Goal: Information Seeking & Learning: Learn about a topic

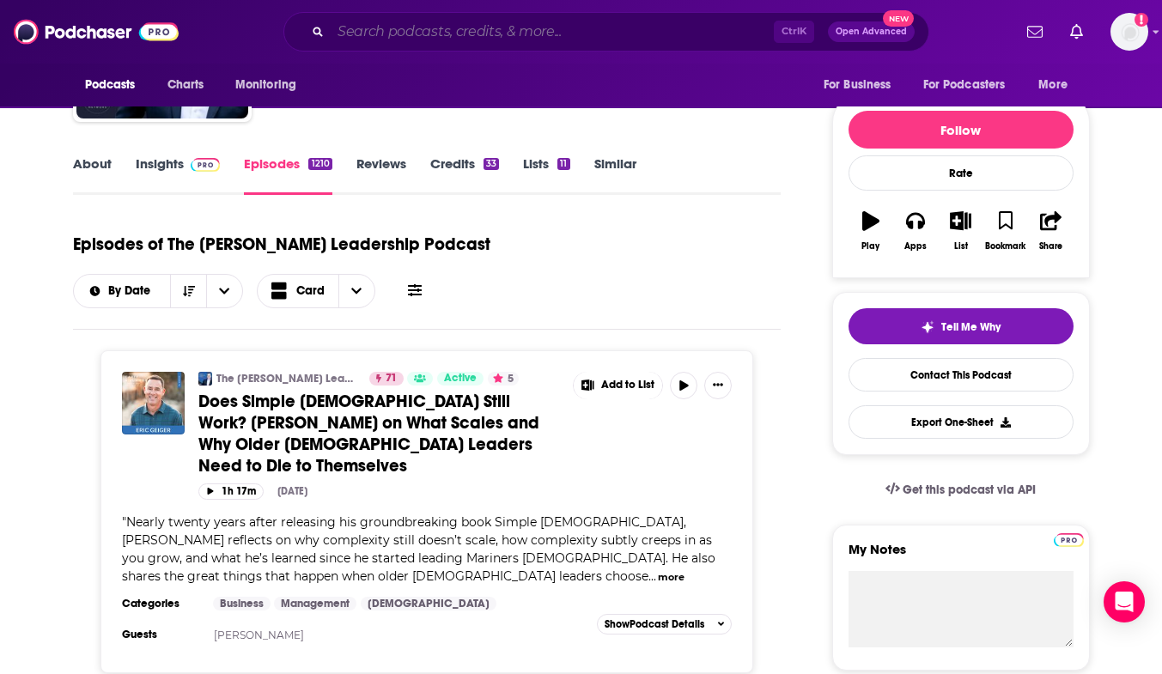
click at [579, 30] on input "Search podcasts, credits, & more..." at bounding box center [552, 31] width 443 height 27
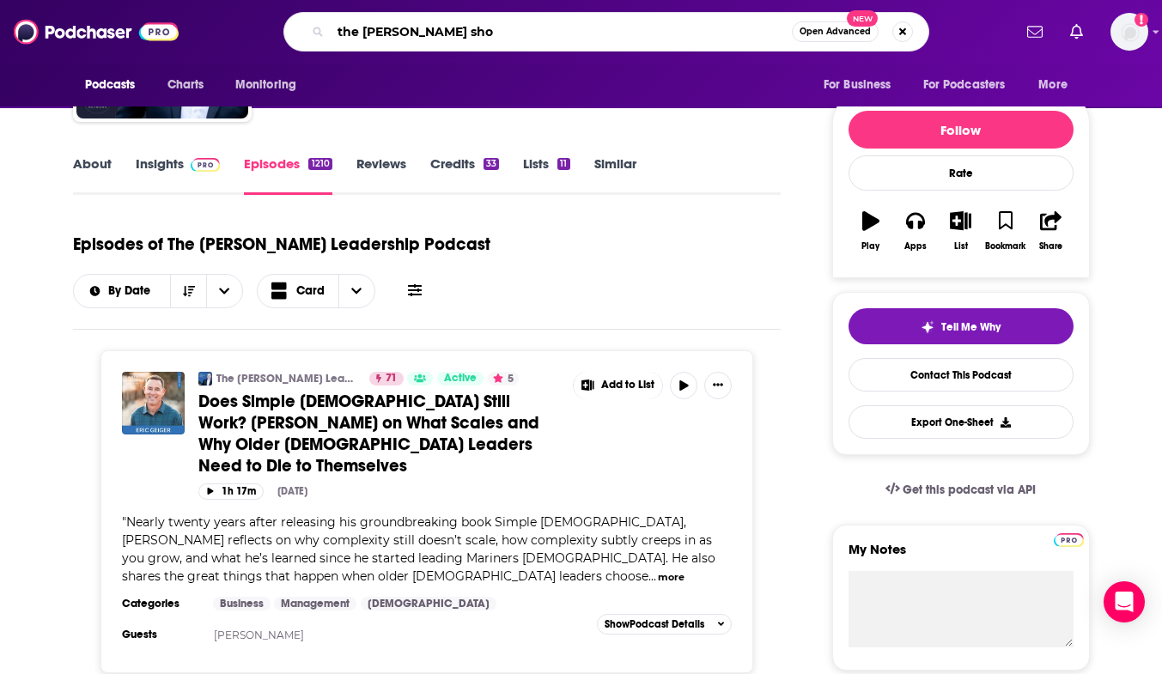
type input "the [PERSON_NAME] show"
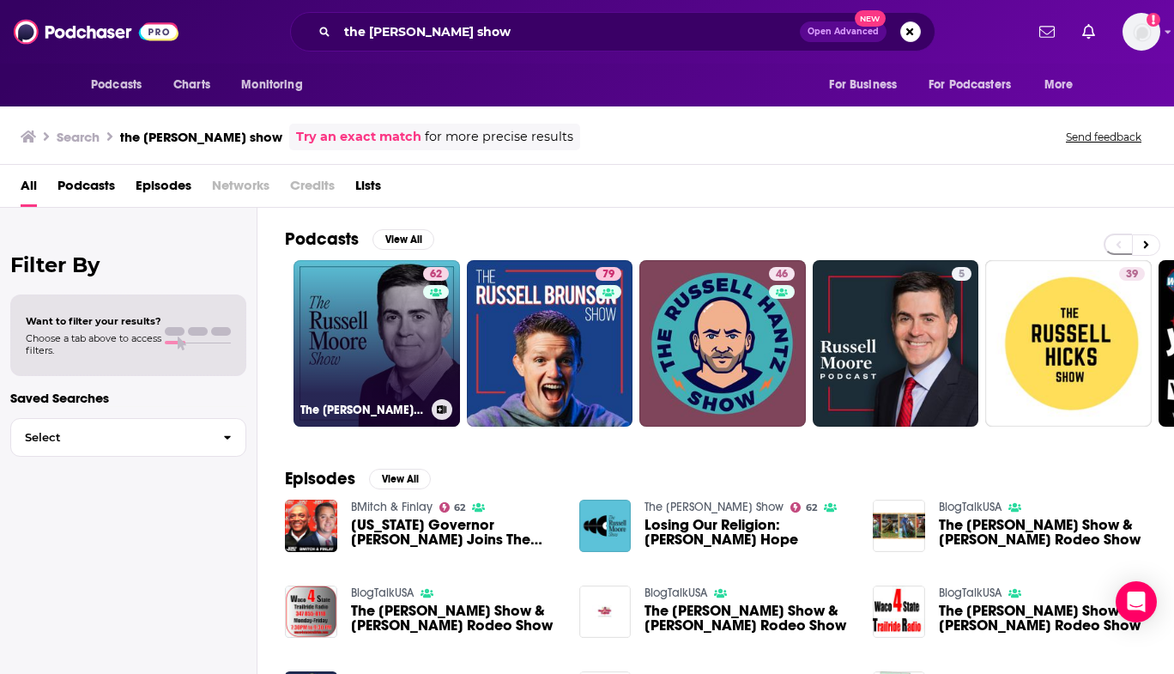
click at [333, 349] on link "62 The [PERSON_NAME] Show" at bounding box center [377, 343] width 167 height 167
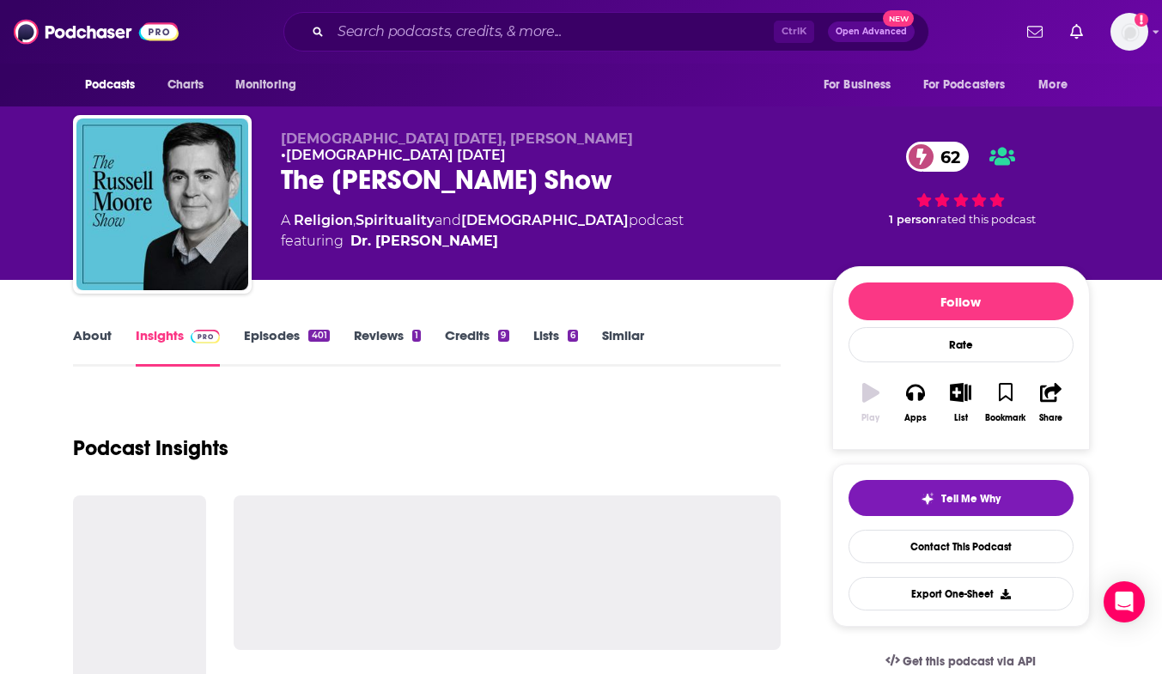
click at [333, 349] on div "Episodes 401" at bounding box center [298, 346] width 109 height 39
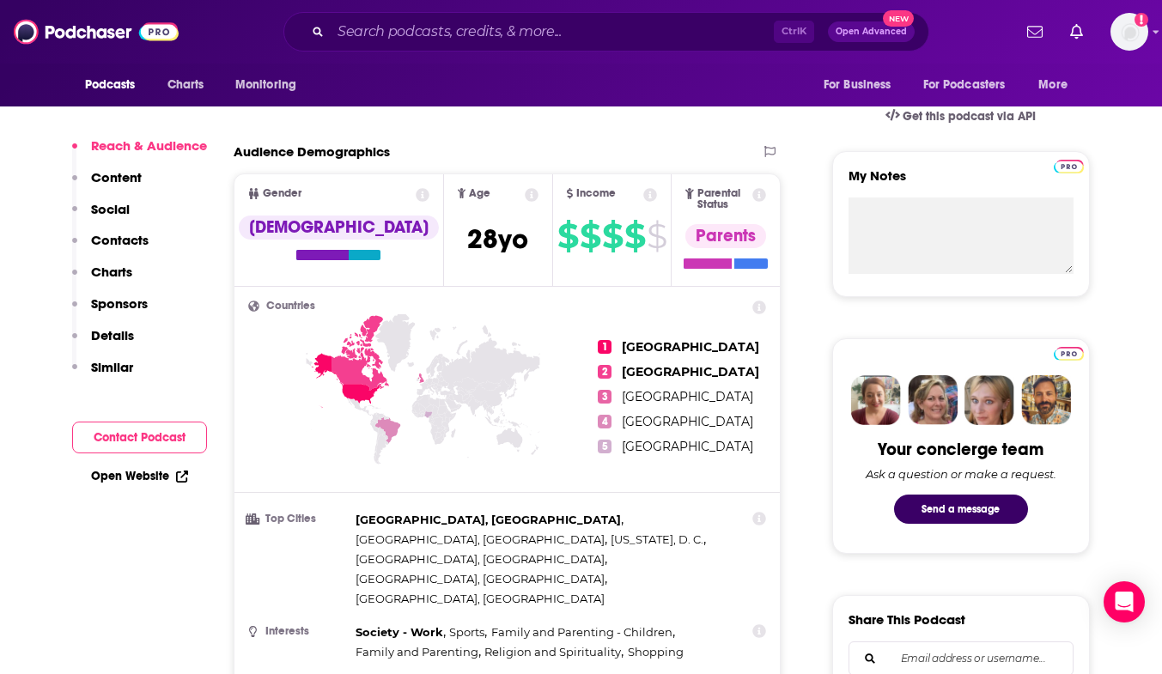
scroll to position [515, 0]
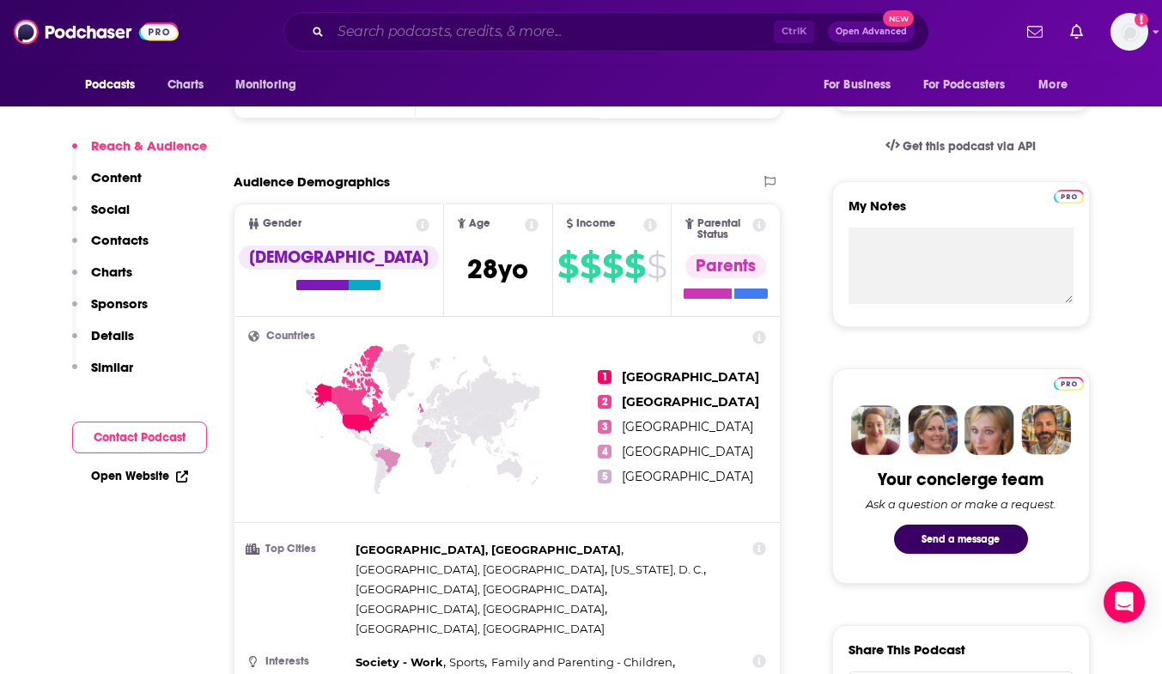
click at [538, 38] on input "Search podcasts, credits, & more..." at bounding box center [552, 31] width 443 height 27
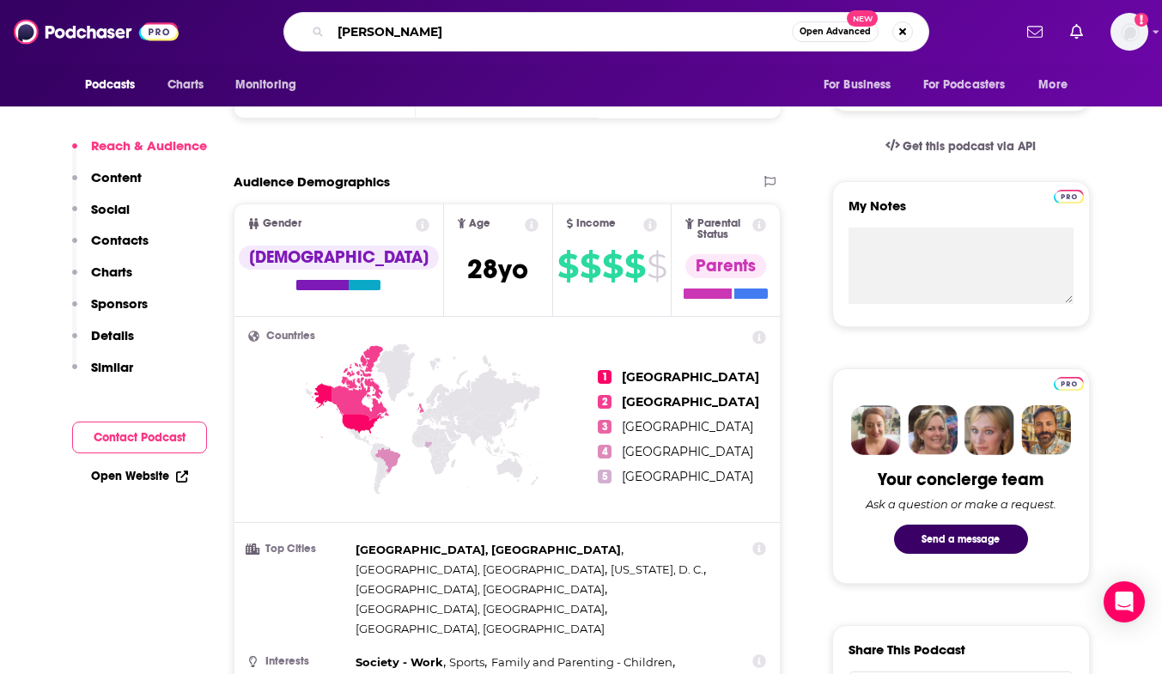
type input "[PERSON_NAME]"
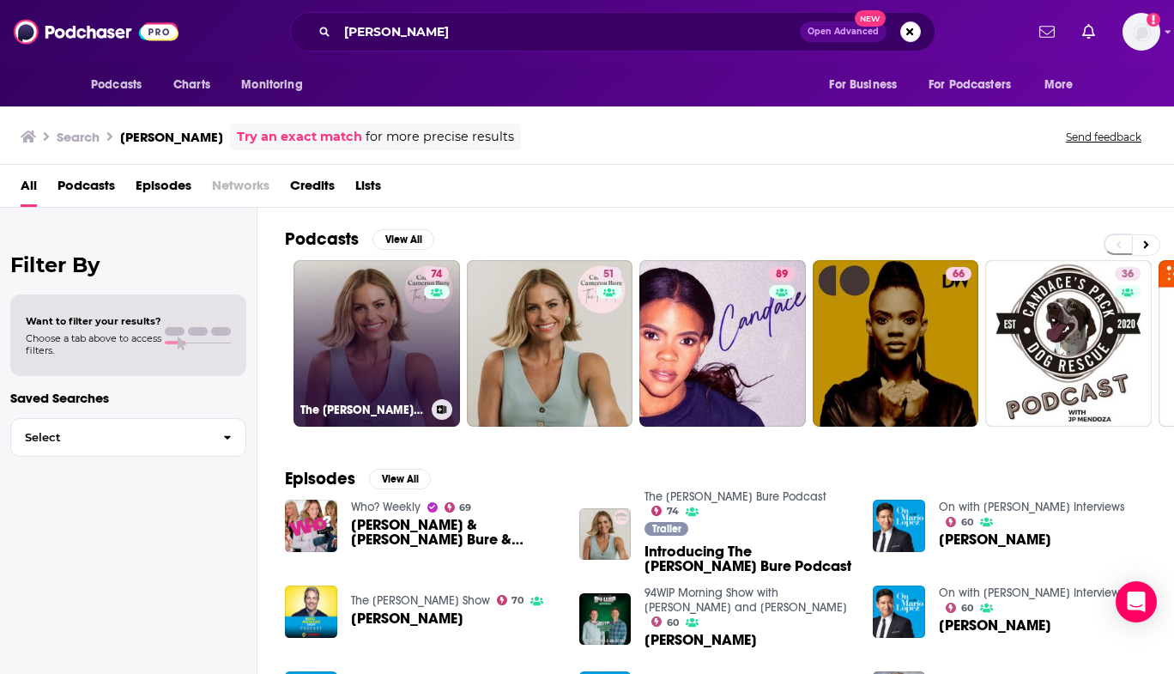
click at [389, 367] on link "74 The [PERSON_NAME] Bure Podcast" at bounding box center [377, 343] width 167 height 167
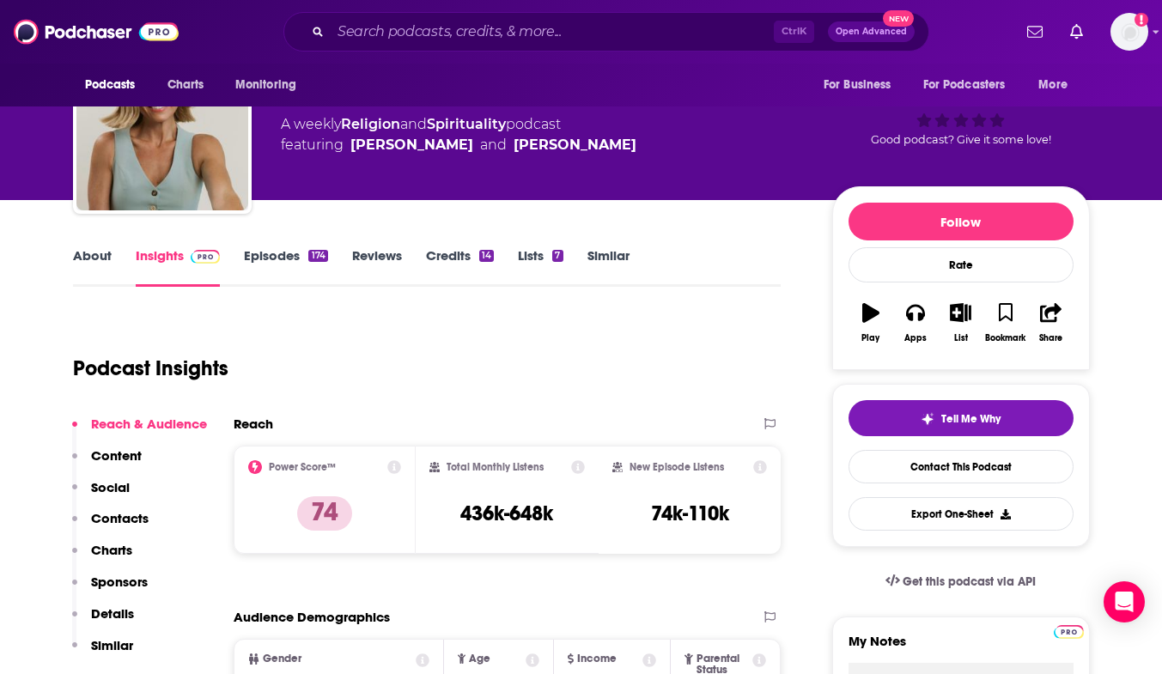
scroll to position [86, 0]
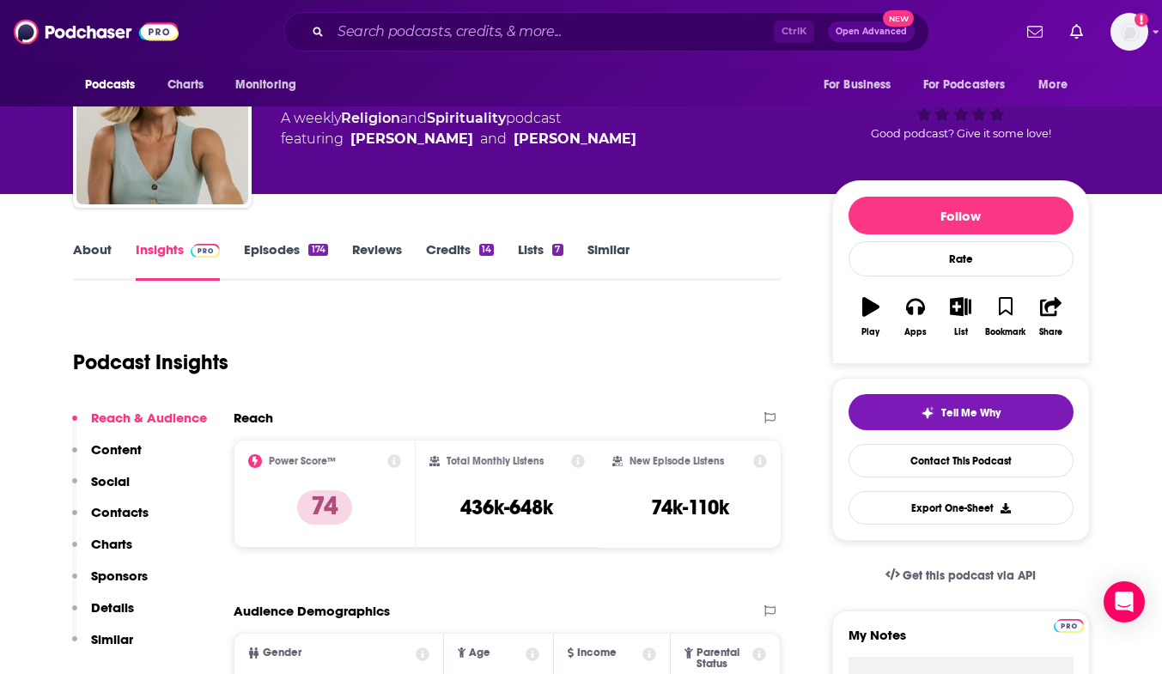
click at [79, 249] on link "About" at bounding box center [92, 260] width 39 height 39
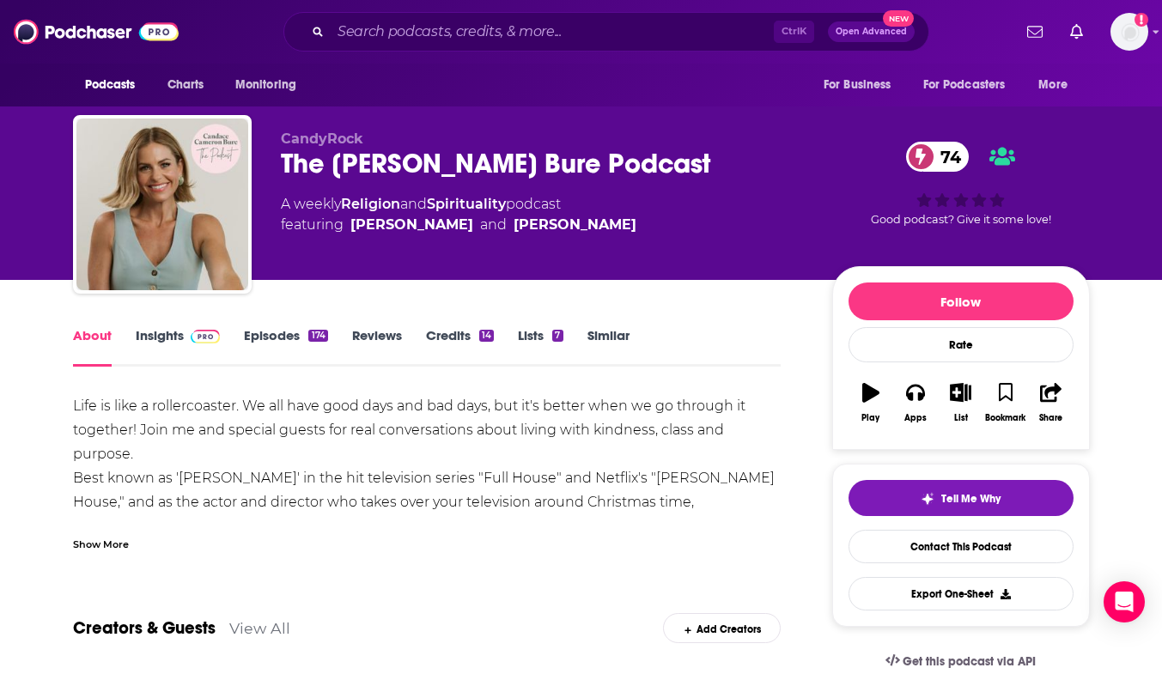
click at [250, 336] on link "Episodes 174" at bounding box center [285, 346] width 83 height 39
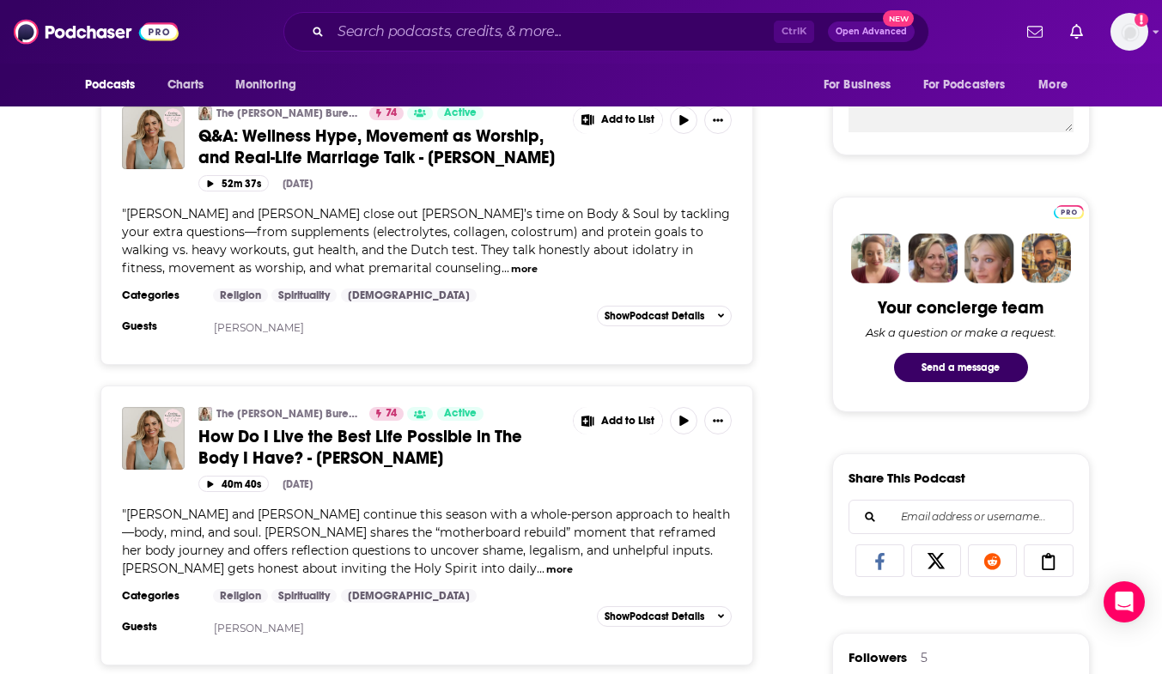
scroll to position [343, 0]
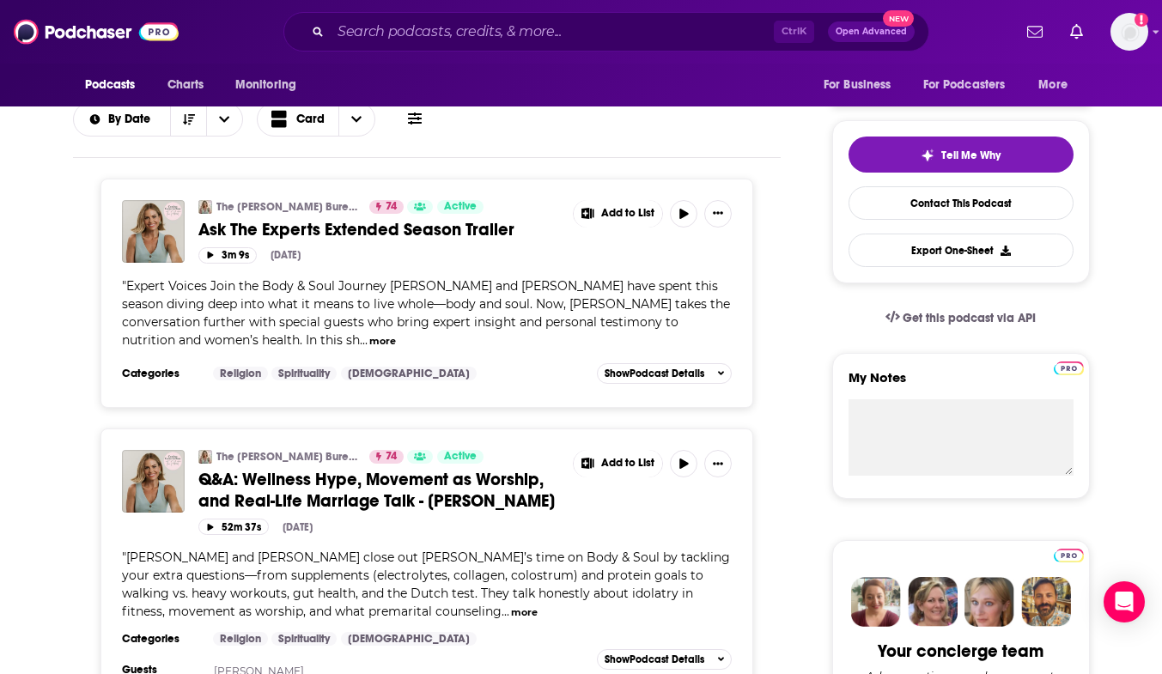
click at [369, 337] on button "more" at bounding box center [382, 341] width 27 height 15
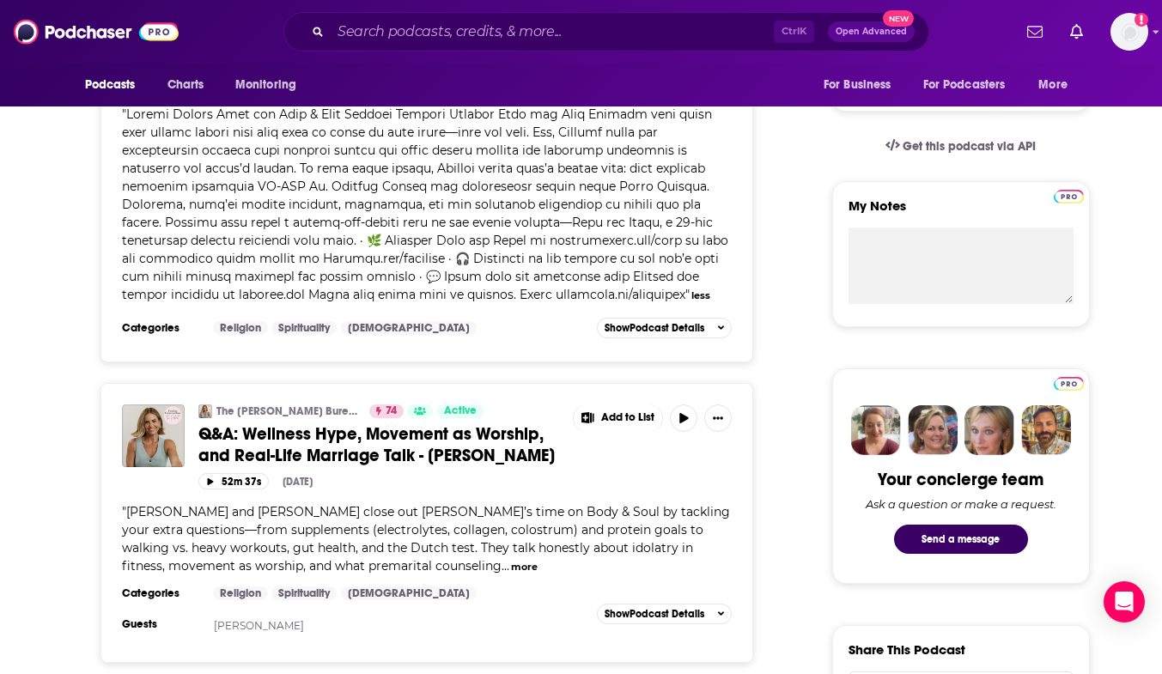
scroll to position [0, 0]
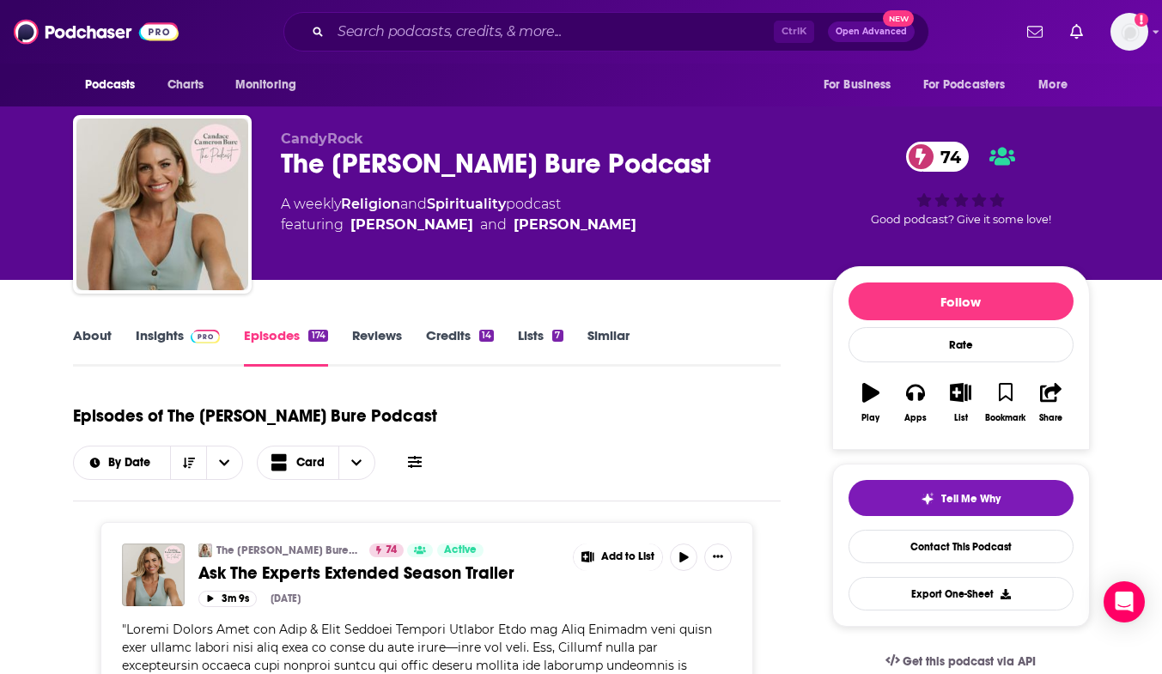
click at [161, 338] on link "Insights" at bounding box center [178, 346] width 85 height 39
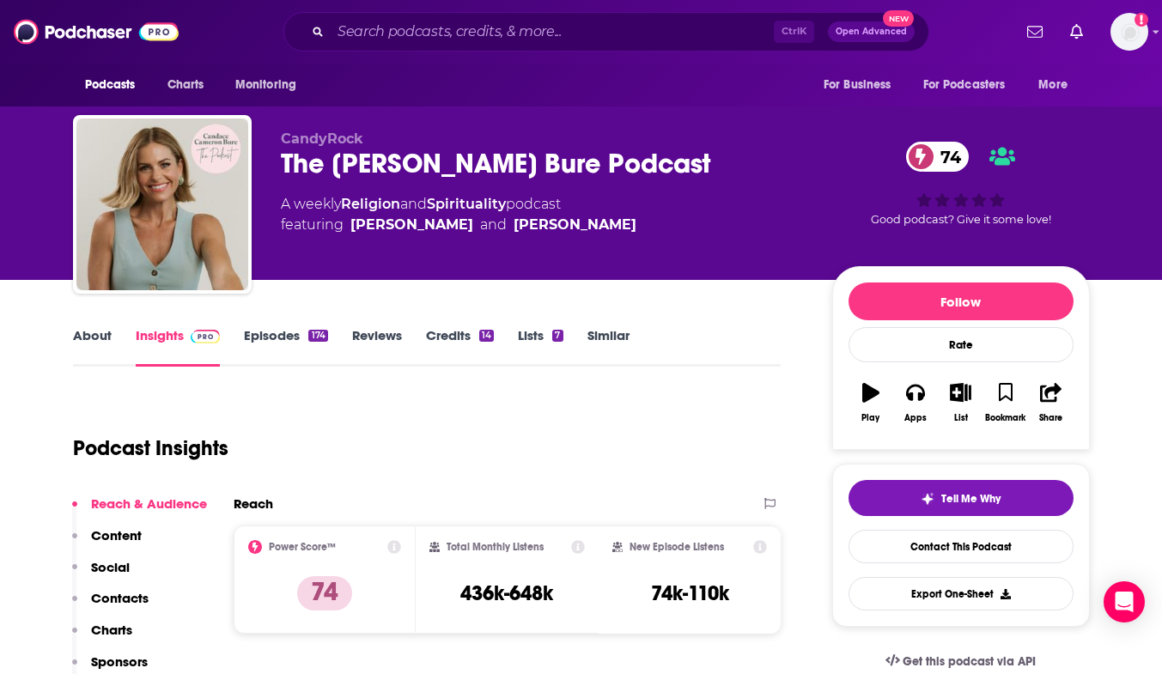
click at [161, 338] on link "Insights" at bounding box center [178, 346] width 85 height 39
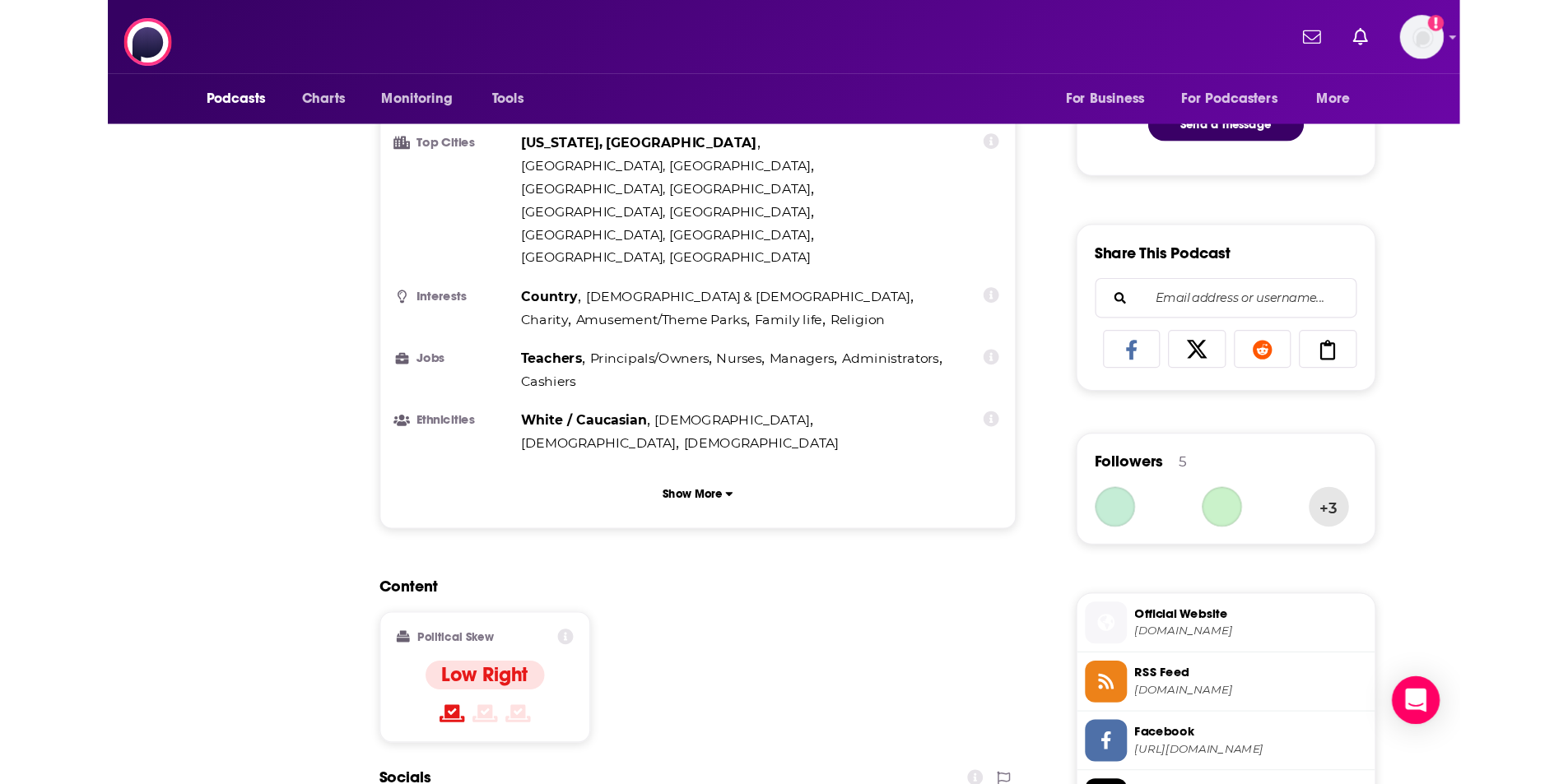
scroll to position [16, 0]
